Goal: Communication & Community: Ask a question

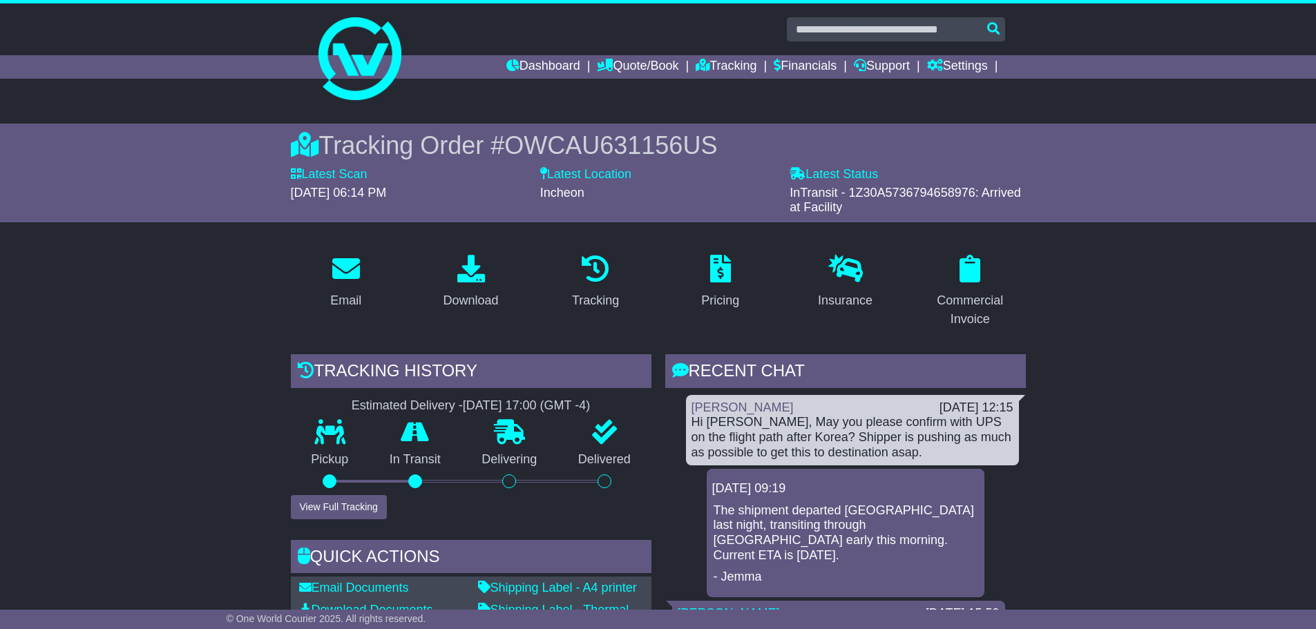
scroll to position [276, 0]
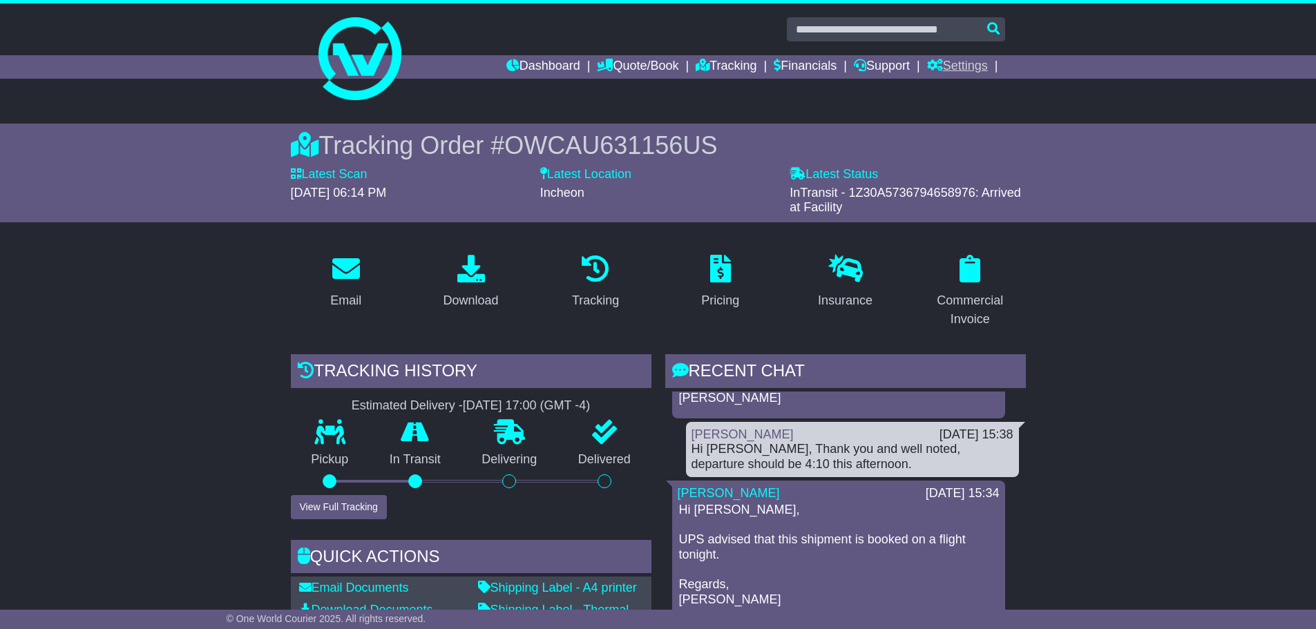
click at [958, 73] on link "Settings" at bounding box center [957, 66] width 61 height 23
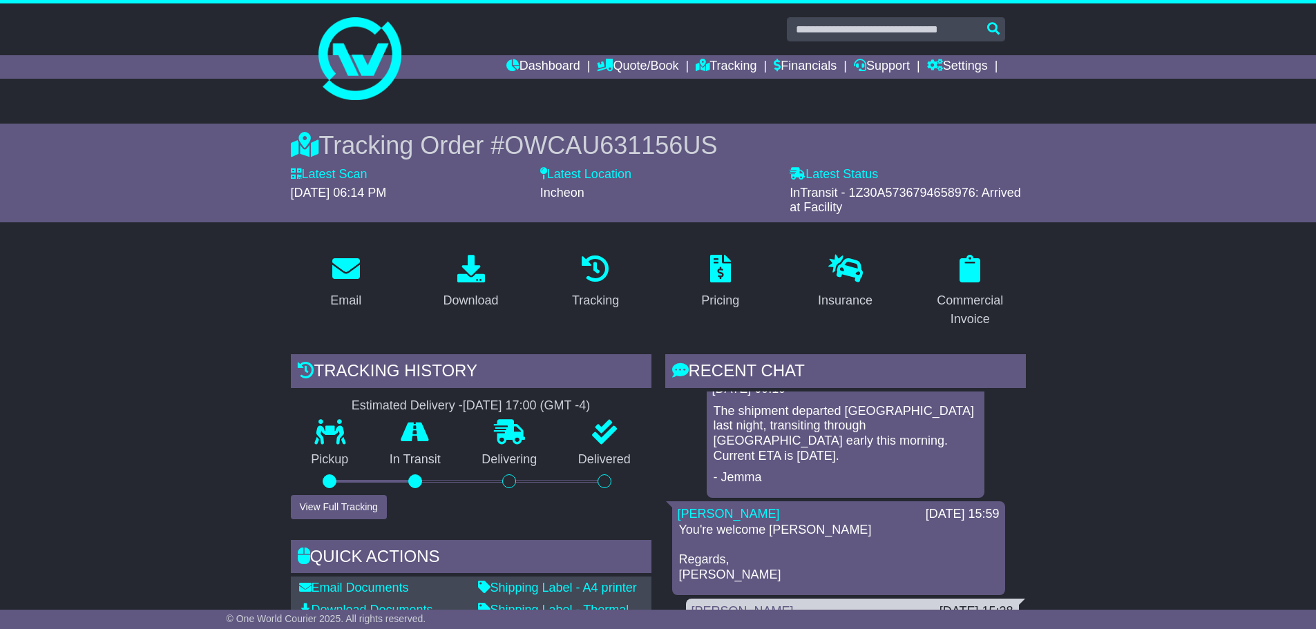
scroll to position [0, 0]
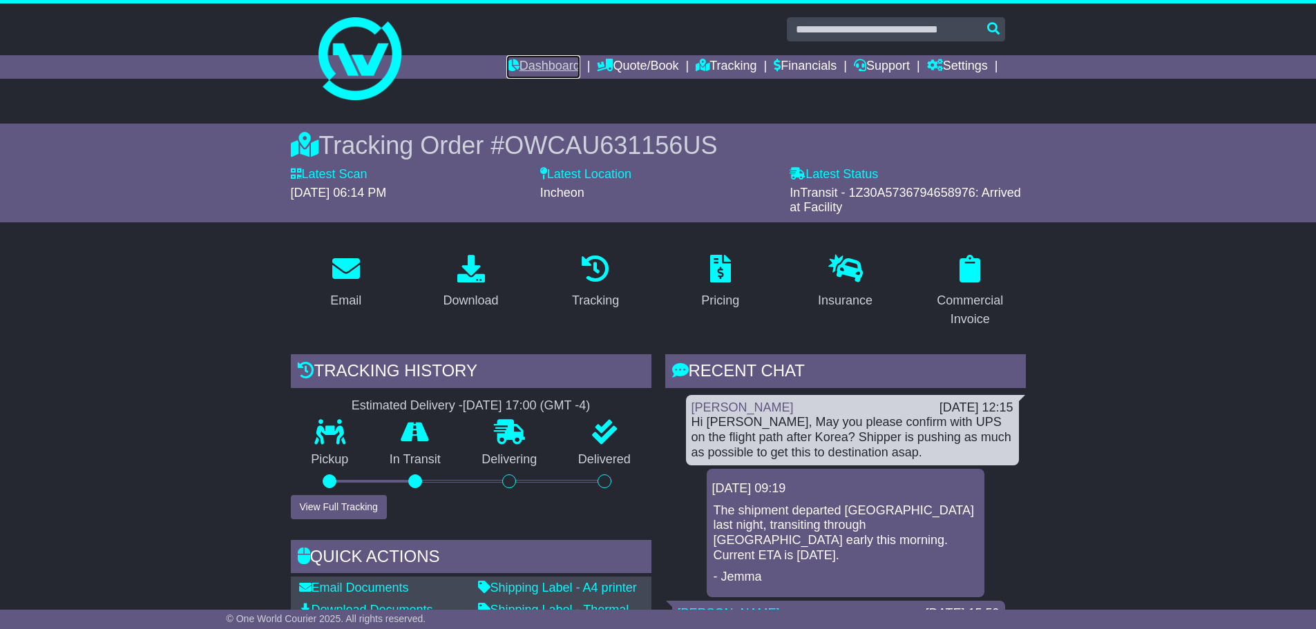
click at [524, 64] on link "Dashboard" at bounding box center [543, 66] width 74 height 23
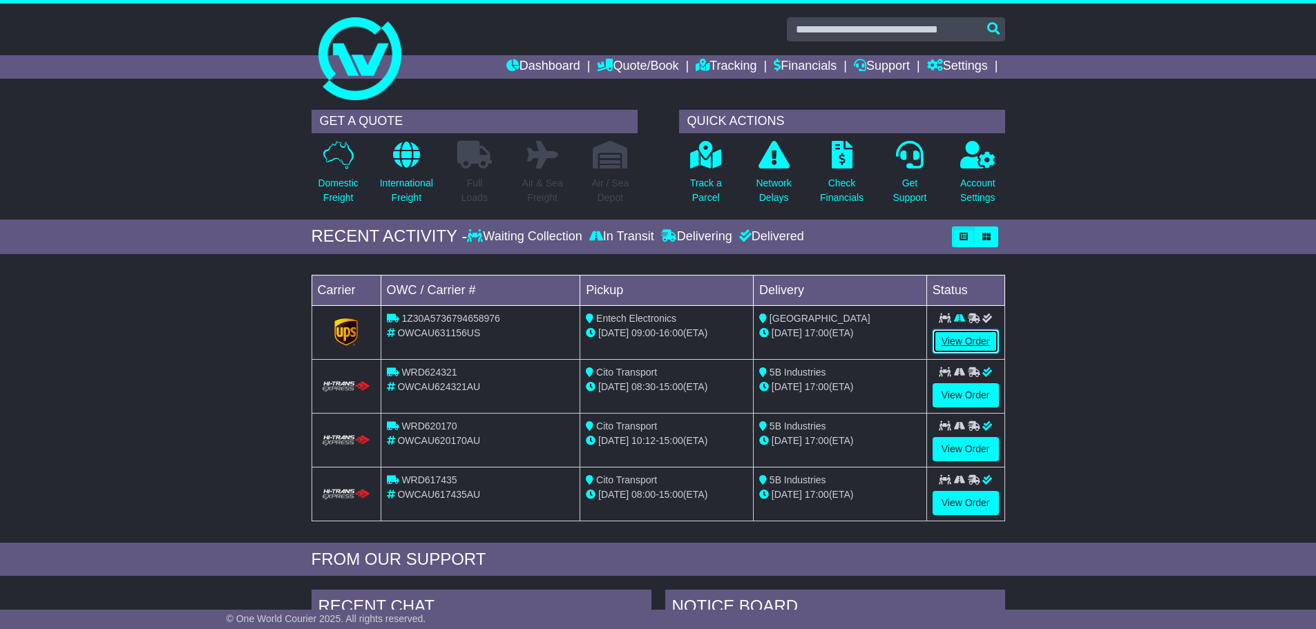
click at [968, 337] on link "View Order" at bounding box center [966, 342] width 66 height 24
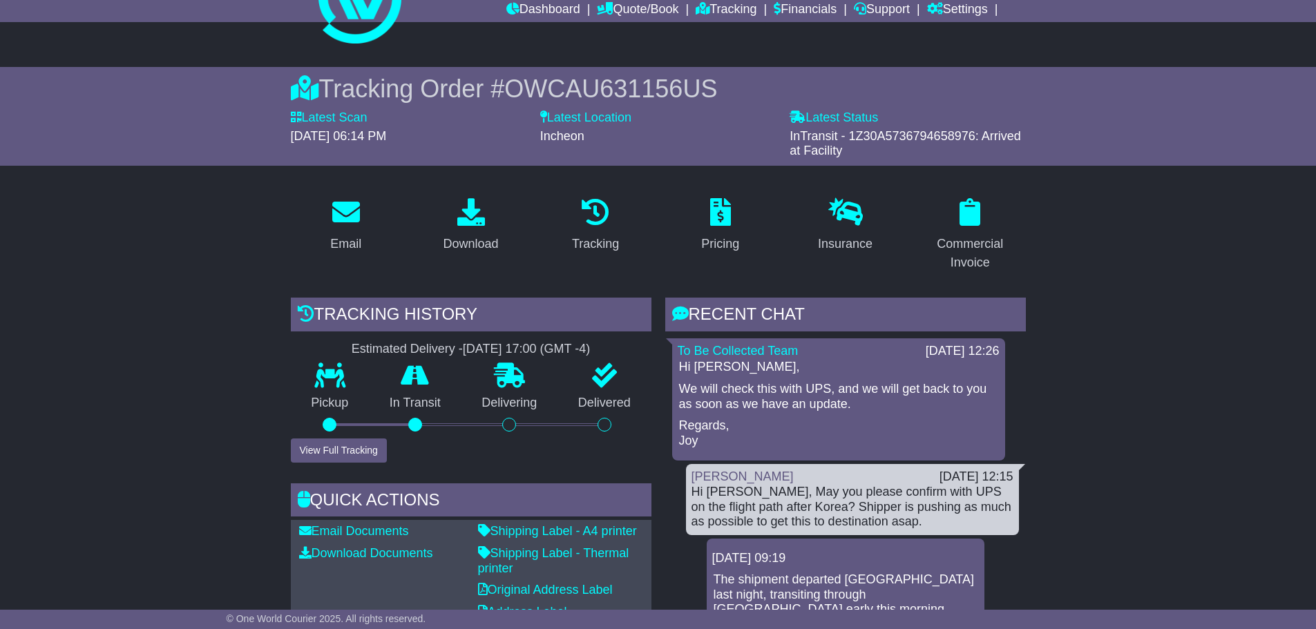
scroll to position [138, 0]
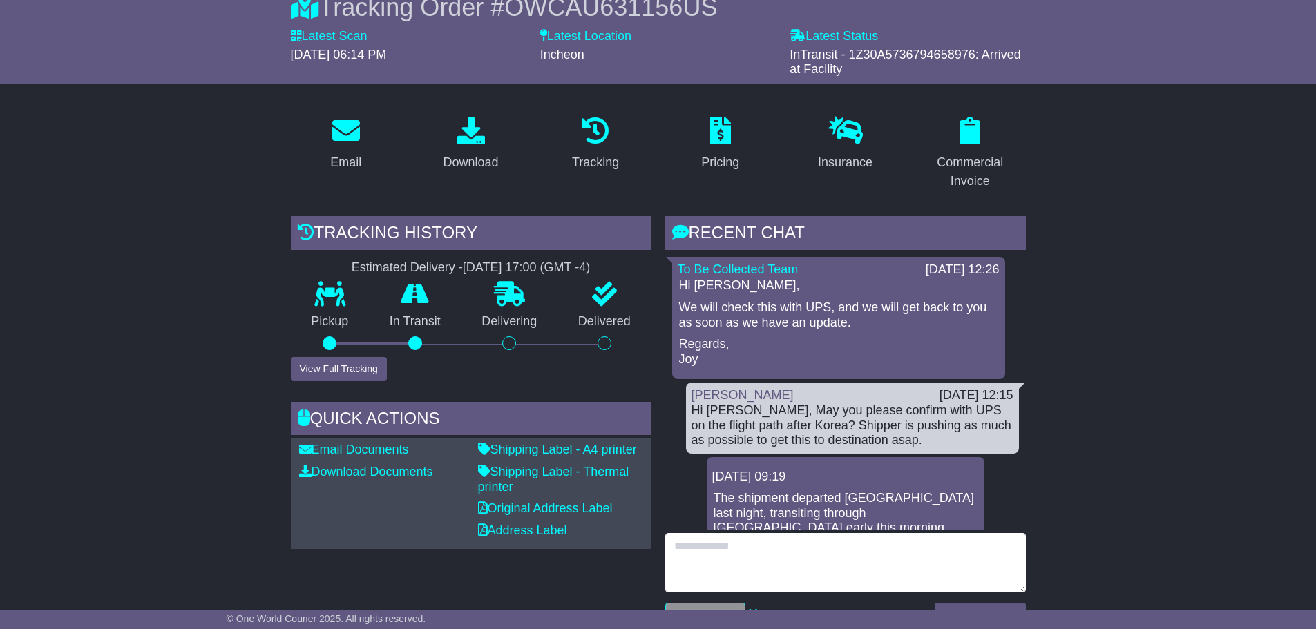
drag, startPoint x: 852, startPoint y: 558, endPoint x: 846, endPoint y: 551, distance: 9.3
click at [851, 555] on textarea at bounding box center [845, 562] width 361 height 59
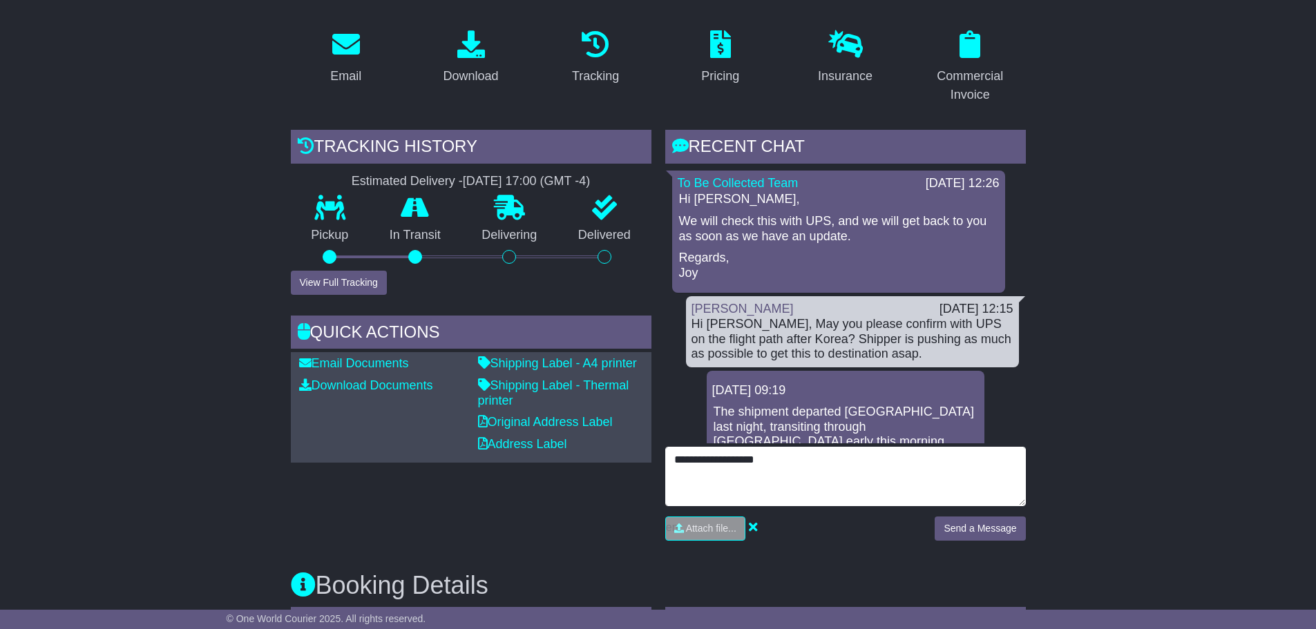
scroll to position [276, 0]
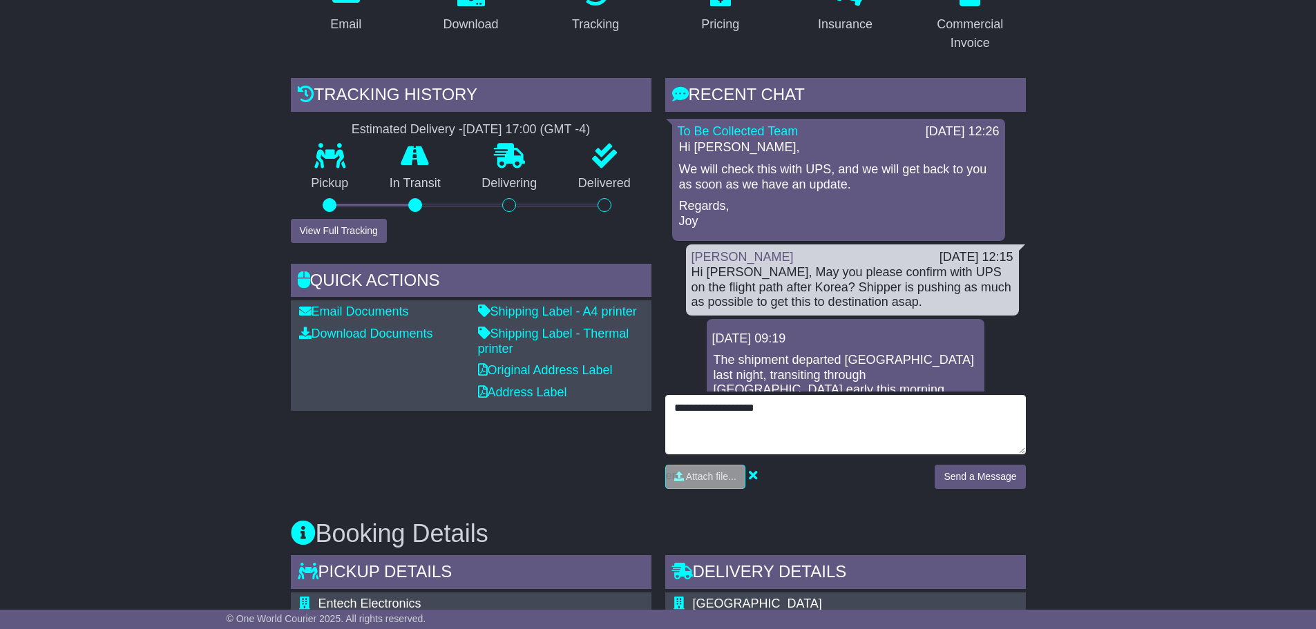
type textarea "**********"
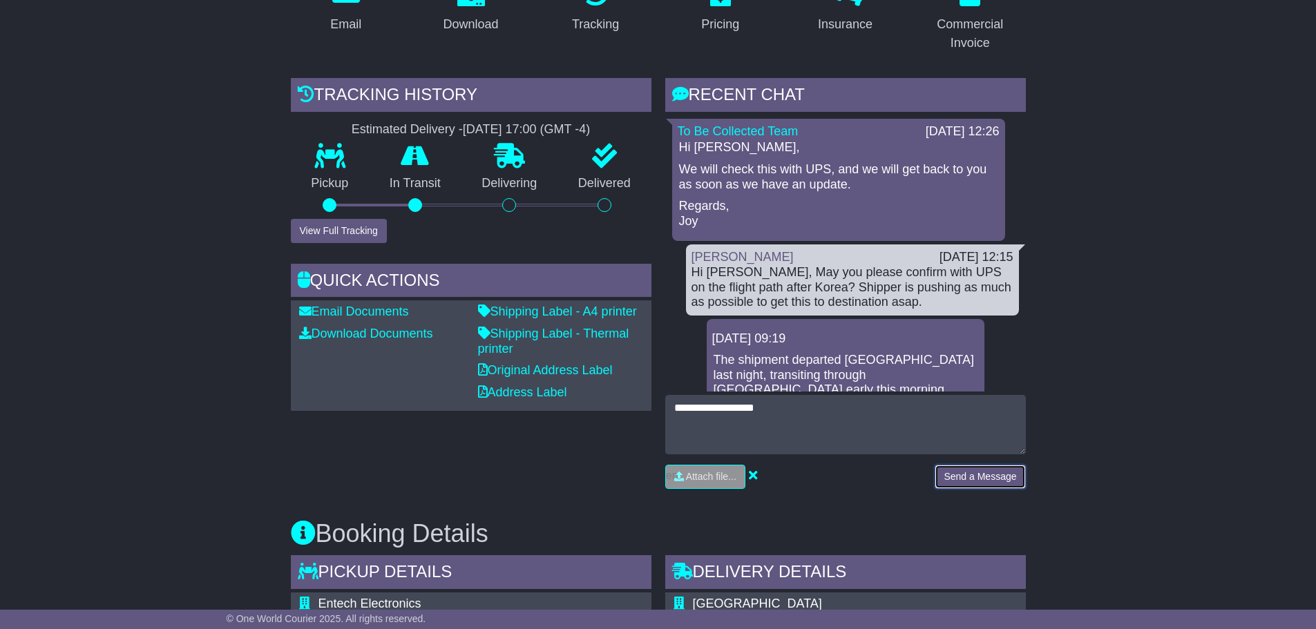
click at [951, 486] on button "Send a Message" at bounding box center [980, 477] width 90 height 24
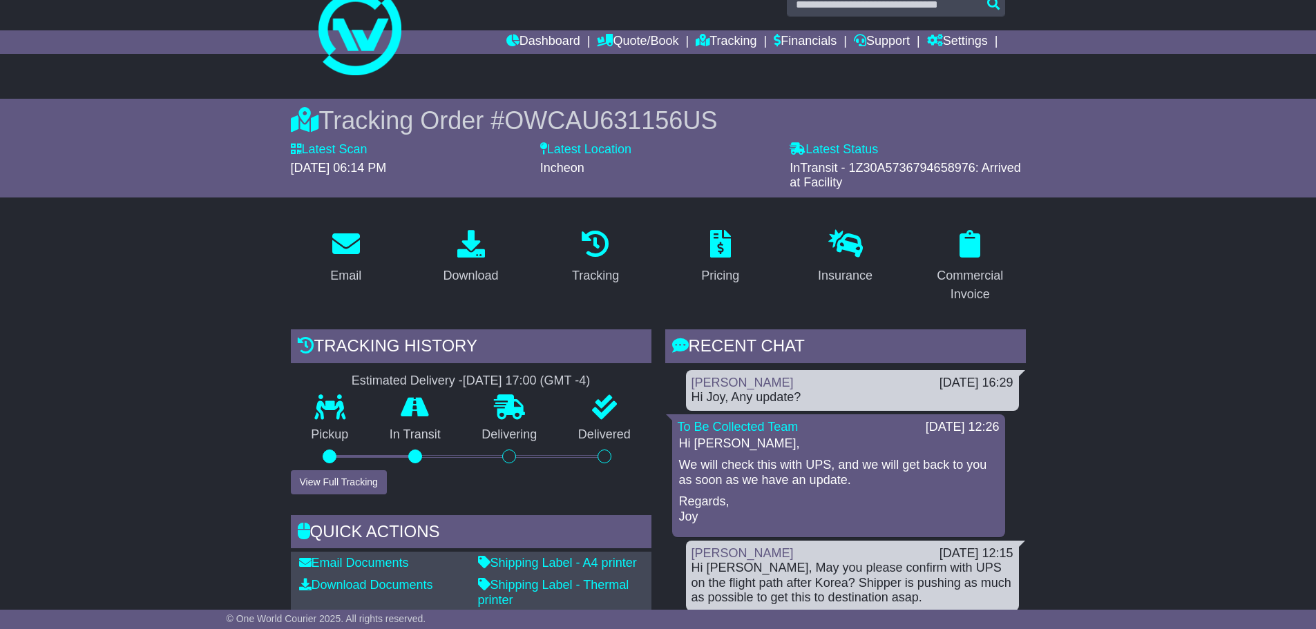
scroll to position [0, 0]
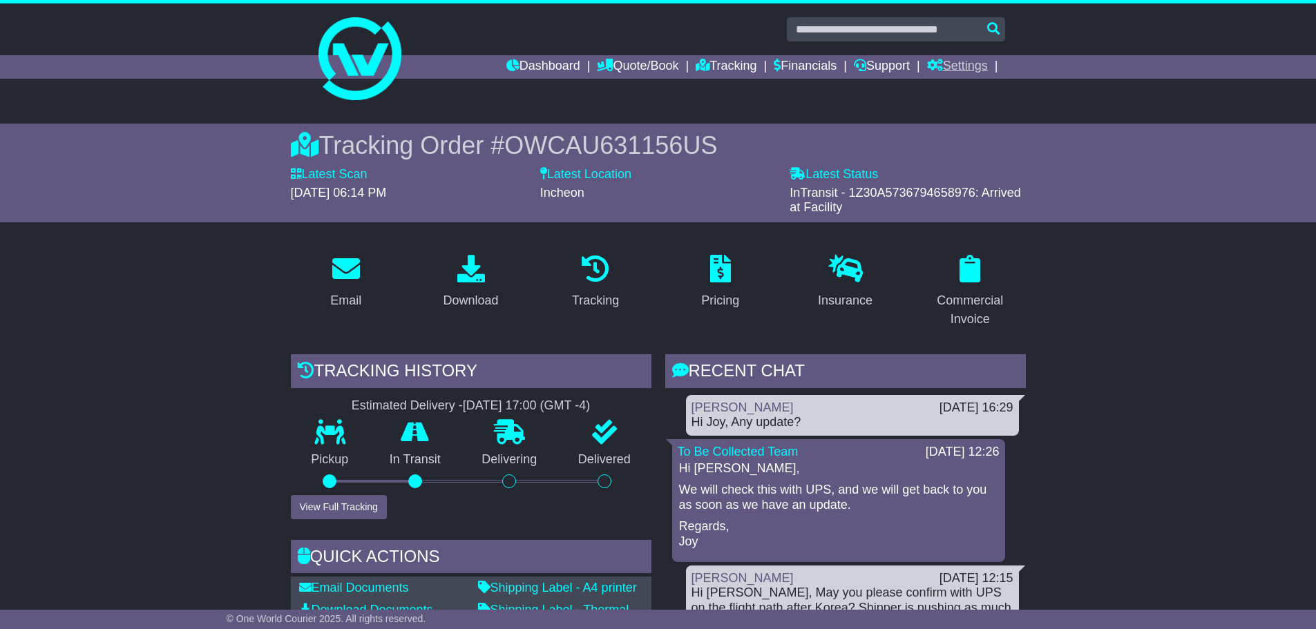
click at [948, 58] on link "Settings" at bounding box center [957, 66] width 61 height 23
click at [961, 87] on link "Settings" at bounding box center [982, 90] width 109 height 15
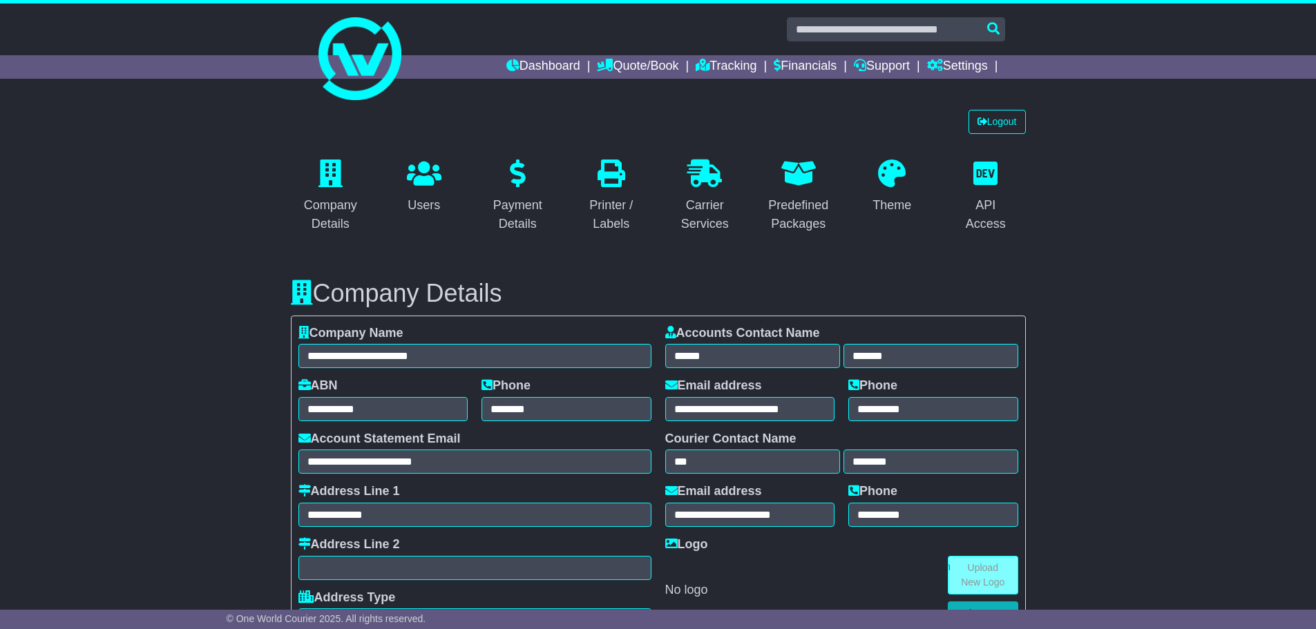
select select "**********"
select select "**"
drag, startPoint x: 0, startPoint y: 0, endPoint x: 1020, endPoint y: 116, distance: 1026.9
click at [991, 115] on link "Logout" at bounding box center [996, 122] width 57 height 24
